Goal: Transaction & Acquisition: Purchase product/service

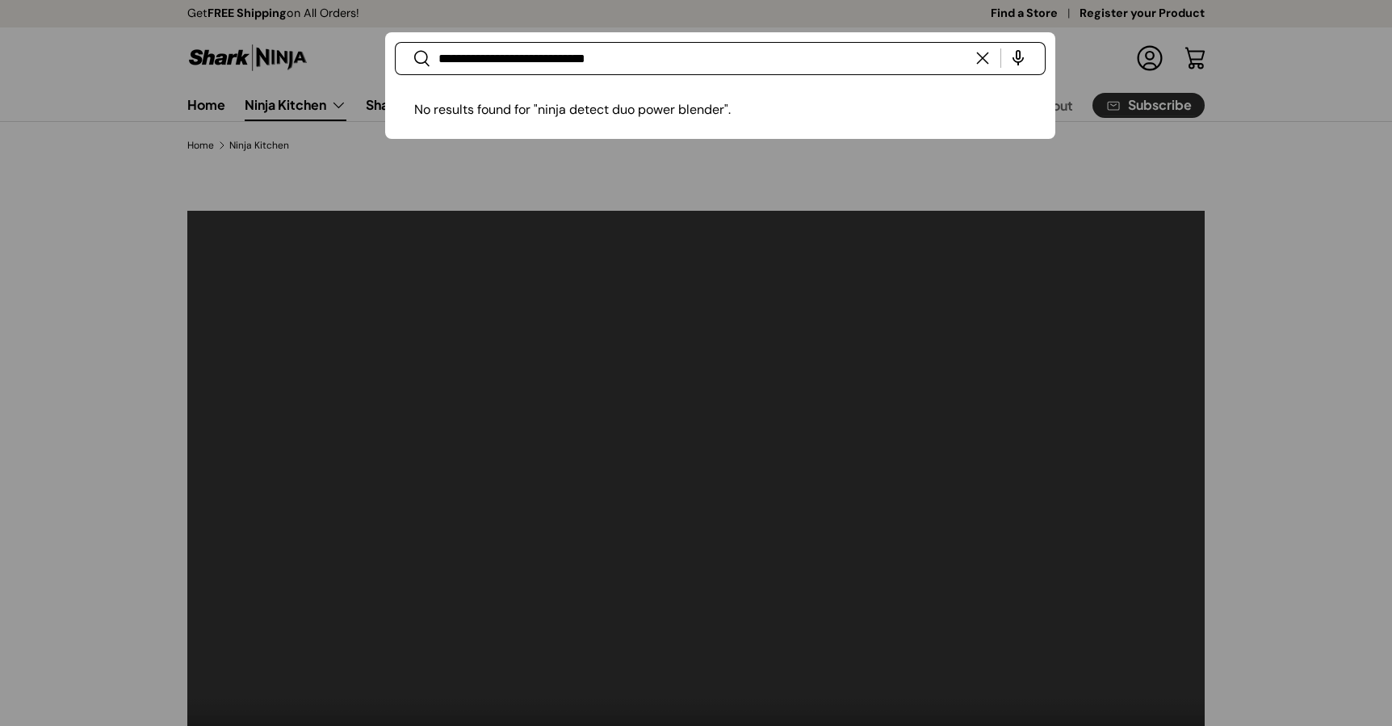
type input "**********"
click at [395, 40] on button "Search" at bounding box center [413, 59] width 36 height 38
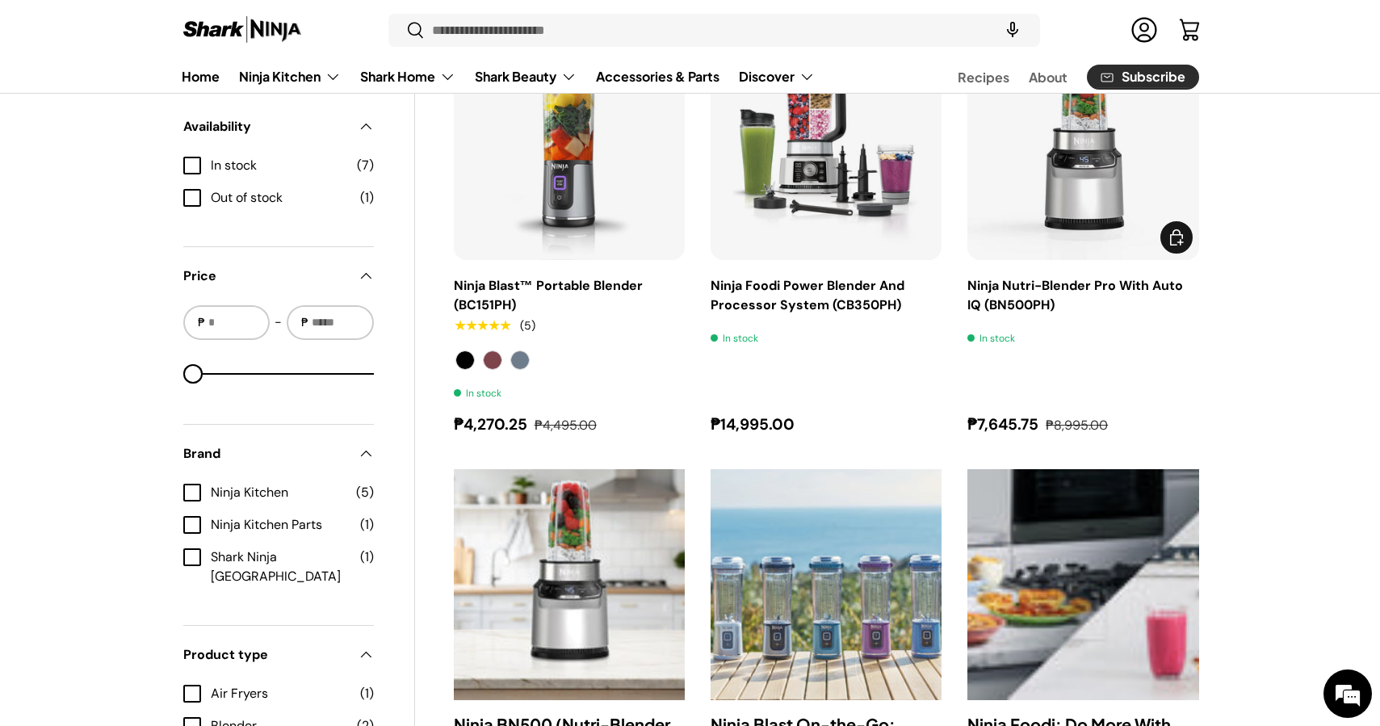
scroll to position [211, 0]
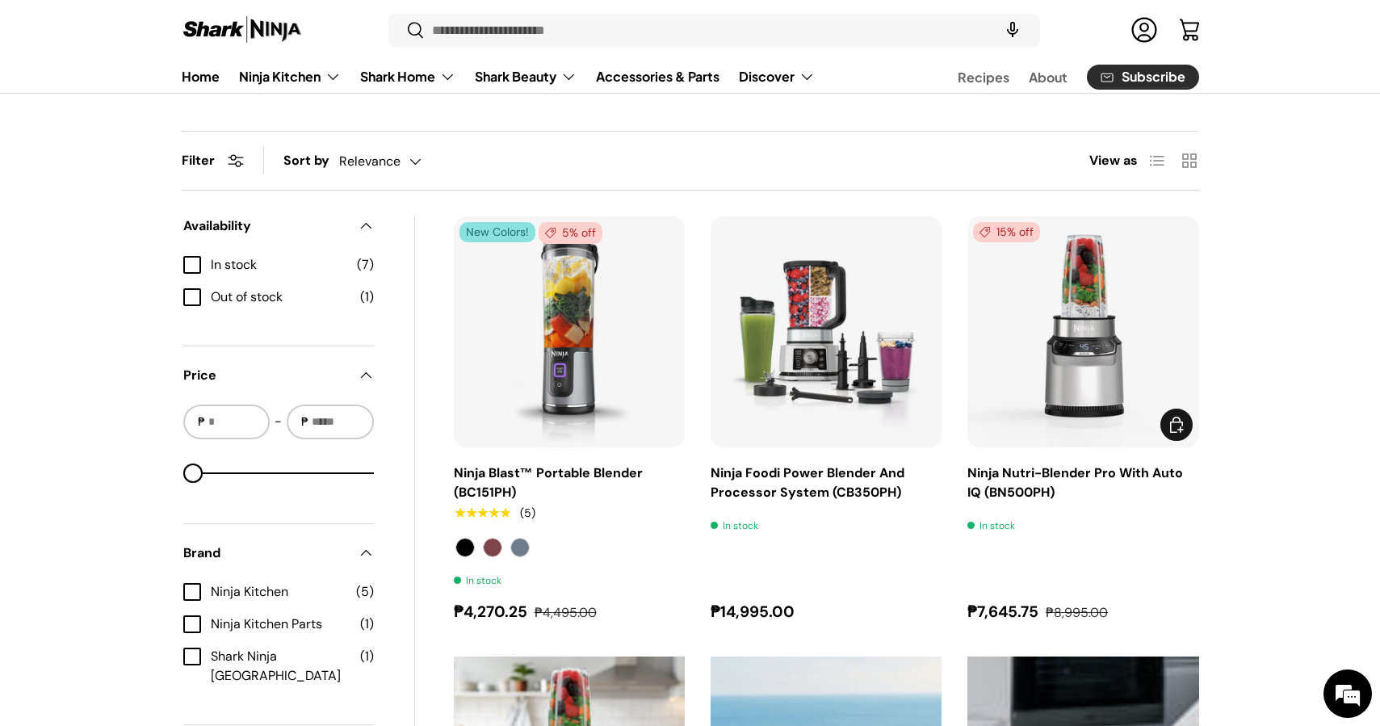
click at [0, 0] on img "Ninja Nutri-Blender Pro With Auto IQ (BN500PH)" at bounding box center [0, 0] width 0 height 0
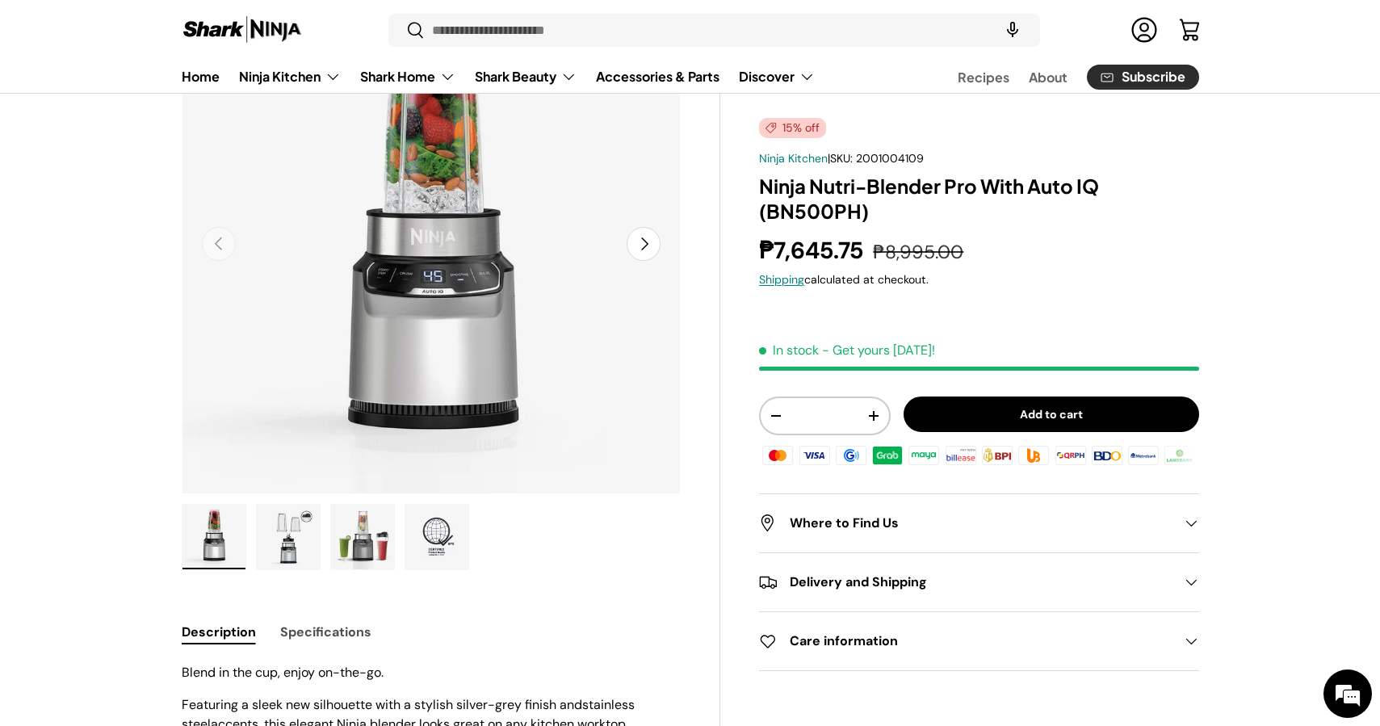
scroll to position [257, 0]
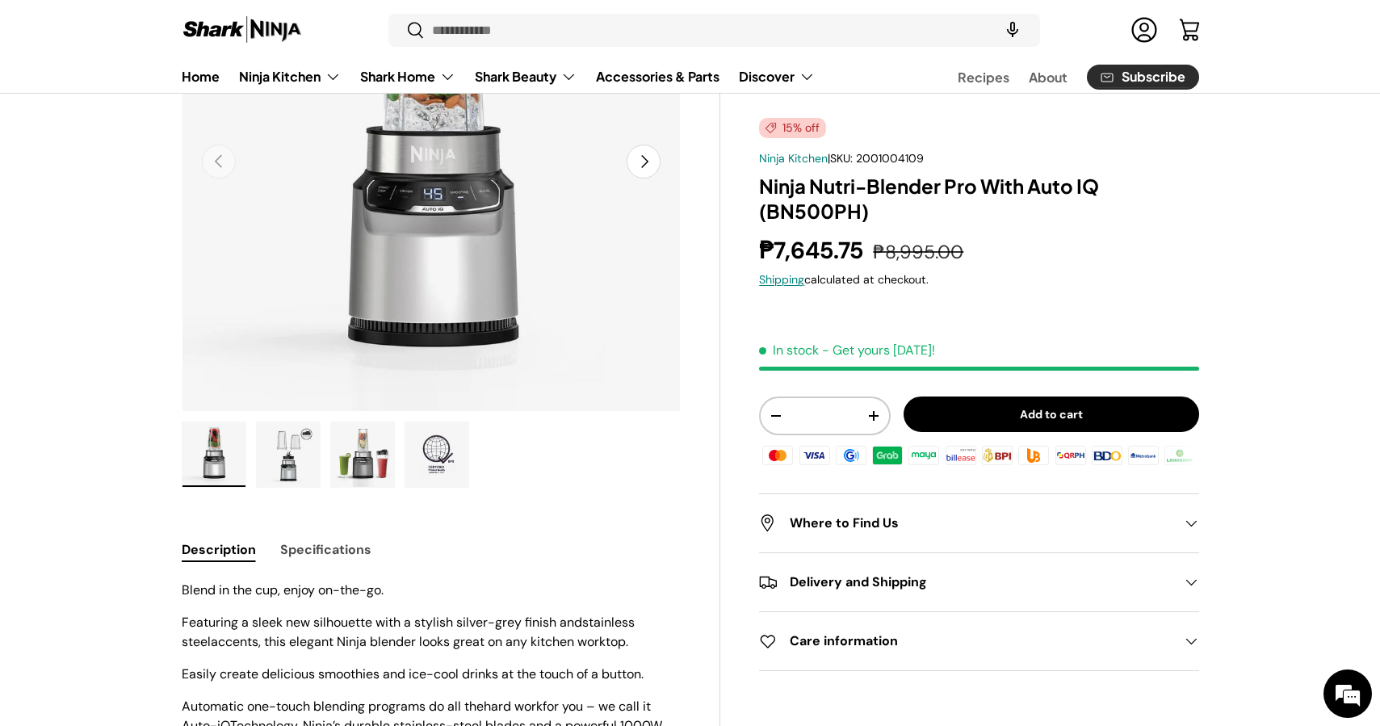
click at [361, 463] on img "Gallery Viewer" at bounding box center [362, 454] width 63 height 65
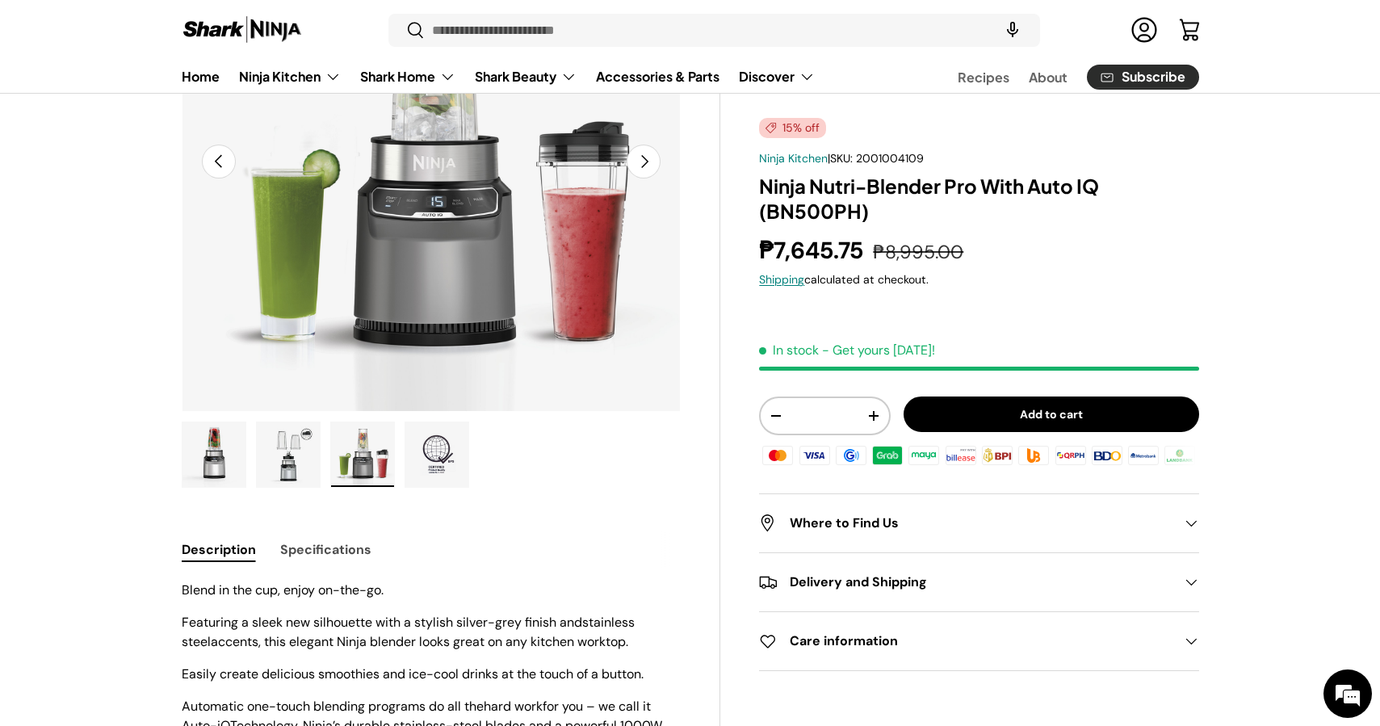
scroll to position [71, 0]
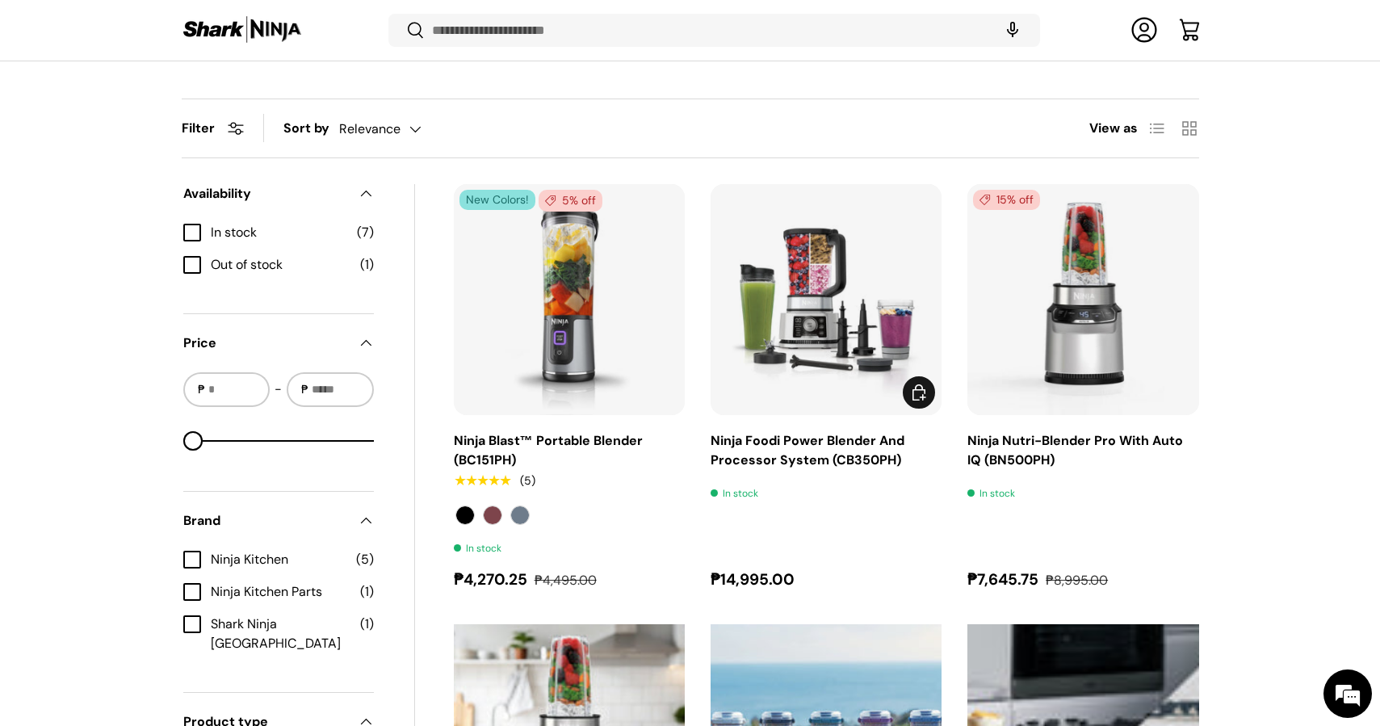
click at [0, 0] on img "Ninja Foodi Power Blender And Processor System (CB350PH)" at bounding box center [0, 0] width 0 height 0
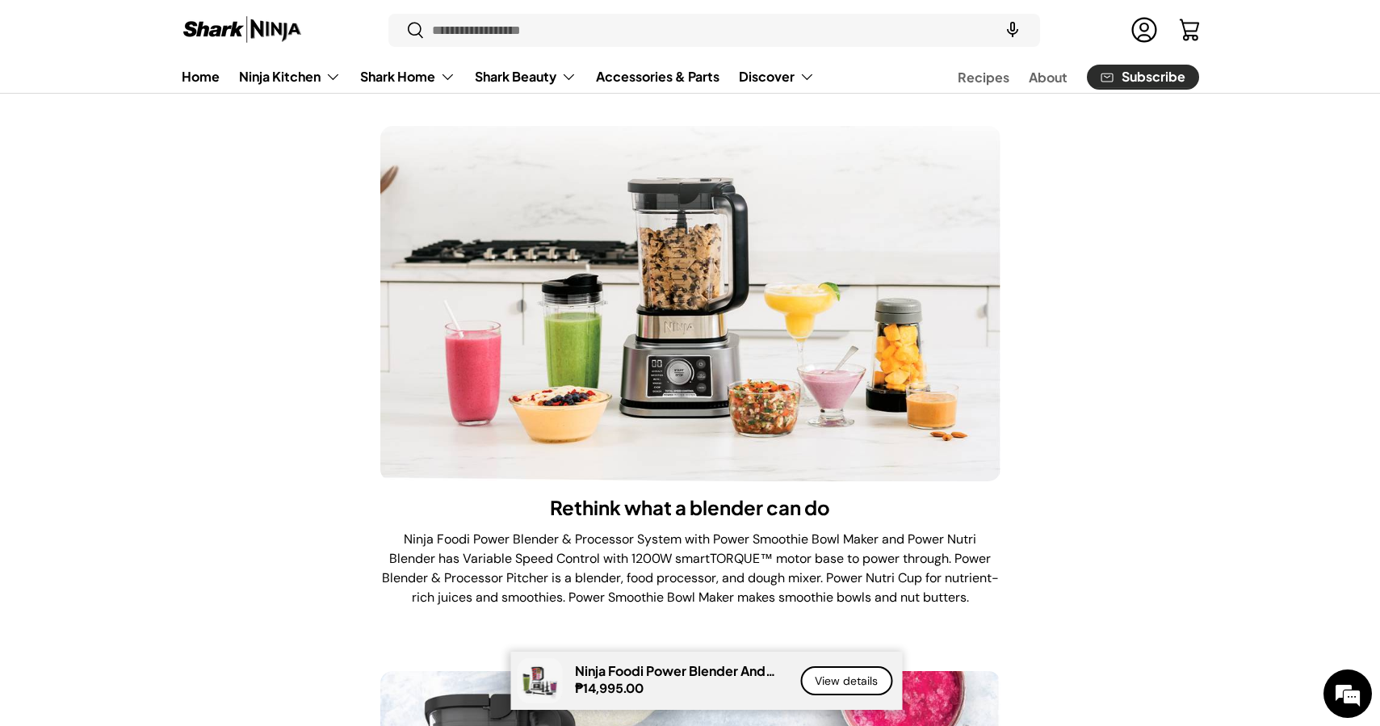
scroll to position [3358, 0]
